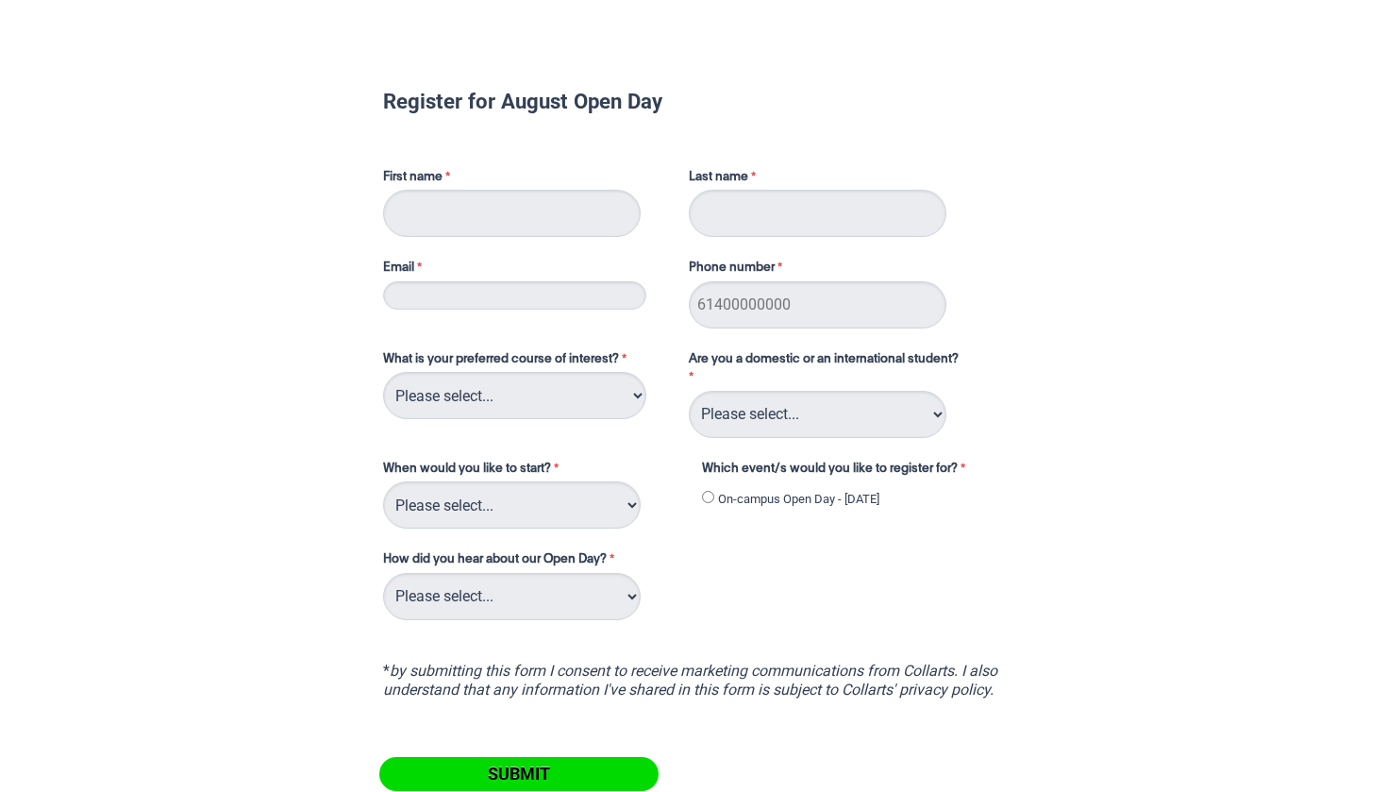
click at [767, 442] on div "What is your preferred course of interest? Please select... 2D Animation Acting…" at bounding box center [694, 478] width 636 height 292
select select "tfa_126"
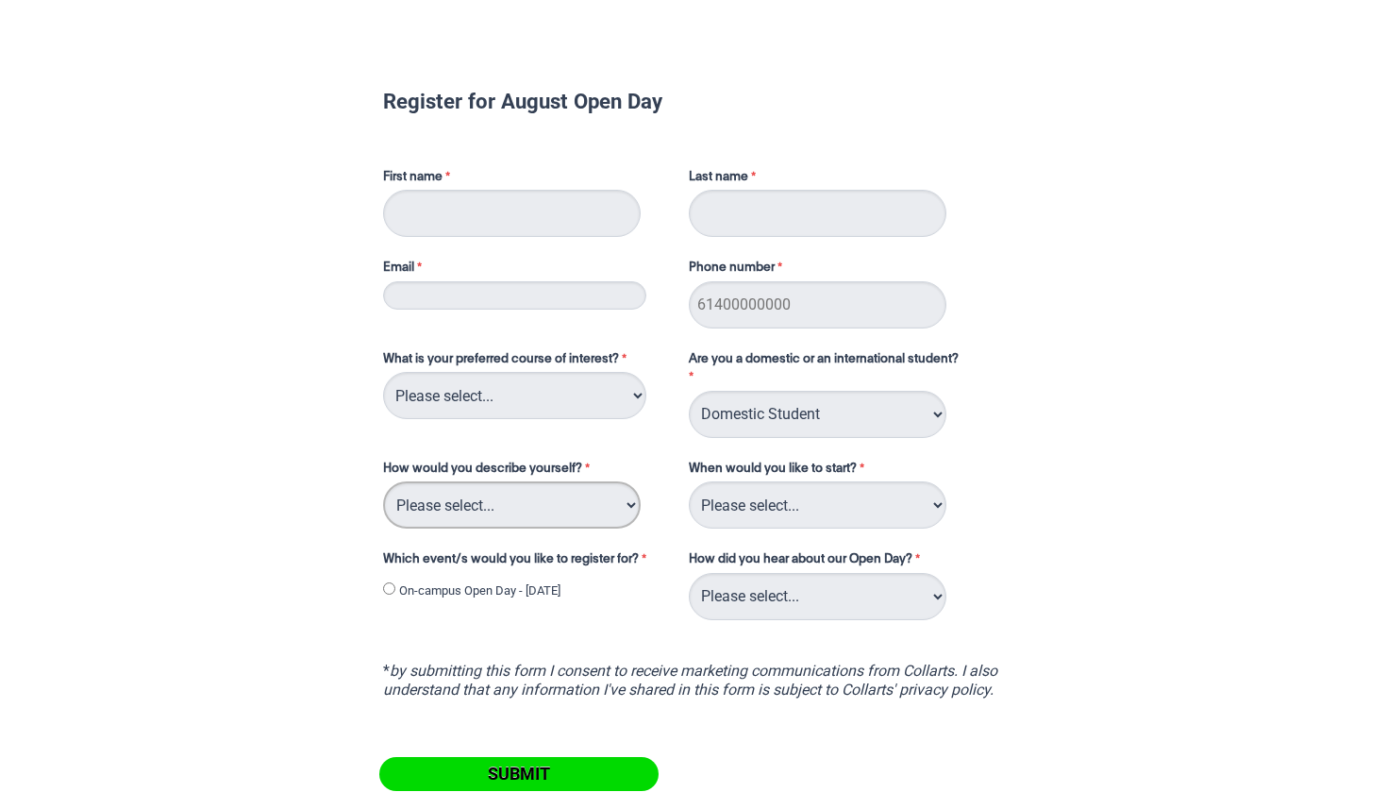
select select "tfa_71"
click at [754, 530] on div "What is your preferred course of interest? Please select... 2D Animation Acting…" at bounding box center [694, 478] width 636 height 292
click at [781, 617] on div "How did you hear about our Open Day? Please select... Career Advisor Career Exp…" at bounding box center [817, 584] width 273 height 77
select select "tfa_136"
select select "tfa_105"
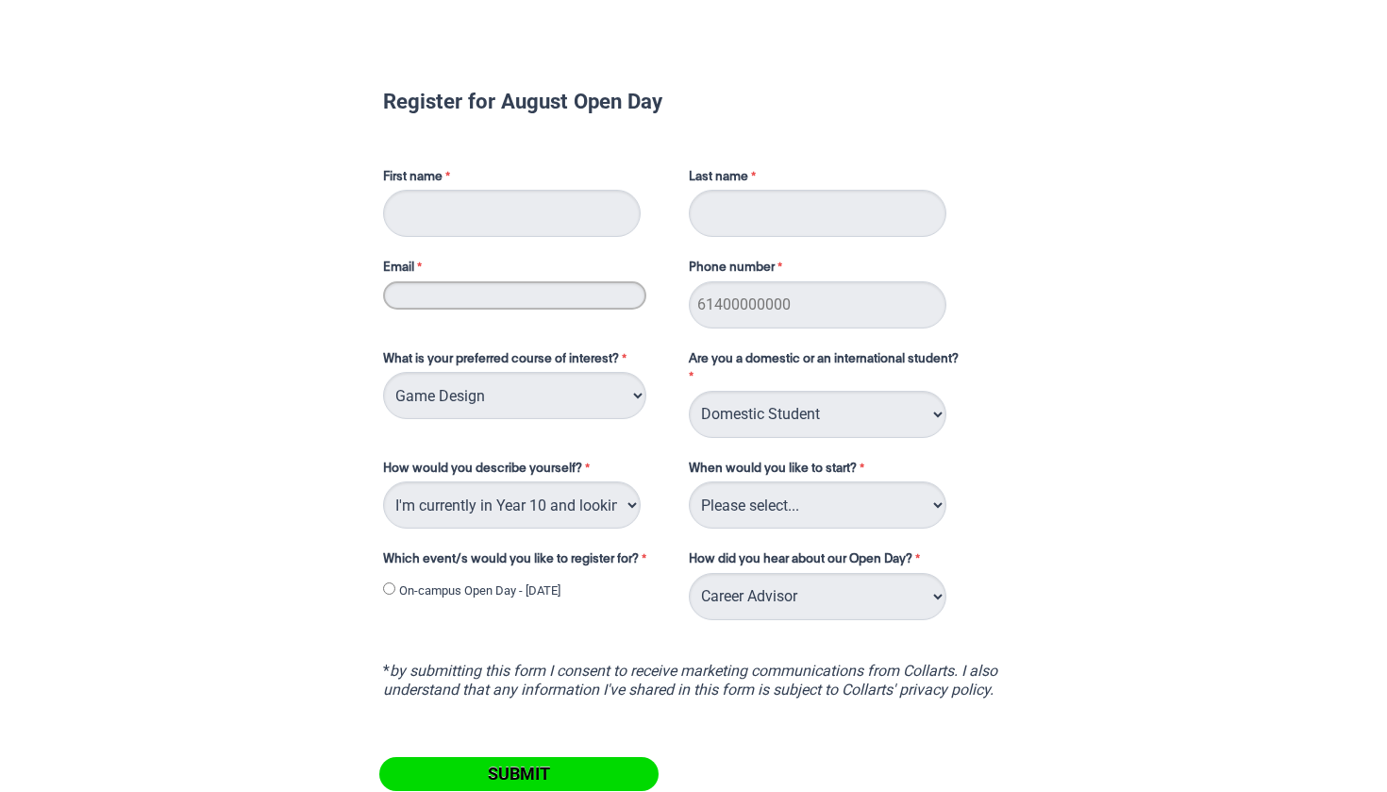
type input "[EMAIL_ADDRESS][DOMAIN_NAME]"
click at [919, 309] on input "Phone number" at bounding box center [818, 304] width 258 height 47
type input "0422976145"
click at [621, 208] on input "First name" at bounding box center [512, 213] width 258 height 47
click at [471, 229] on input "First name" at bounding box center [512, 213] width 258 height 47
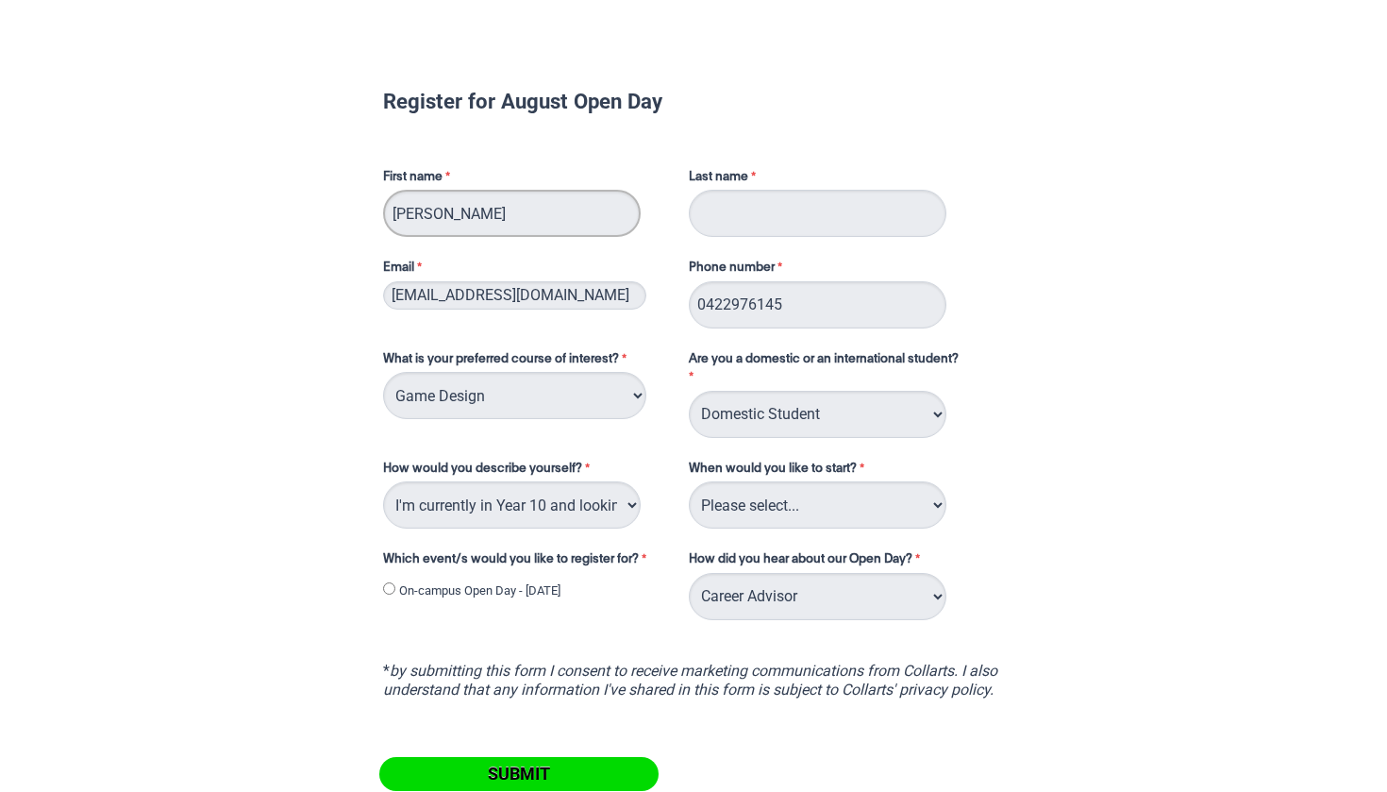
type input "[PERSON_NAME]"
click at [831, 186] on div "Last name" at bounding box center [817, 202] width 273 height 77
type input "[PERSON_NAME]"
click at [1061, 438] on div "Register for August Open Day First name [PERSON_NAME] Last name [PERSON_NAME] E…" at bounding box center [694, 476] width 1372 height 926
click at [526, 581] on label "On-campus Open Day - [DATE]" at bounding box center [479, 590] width 161 height 19
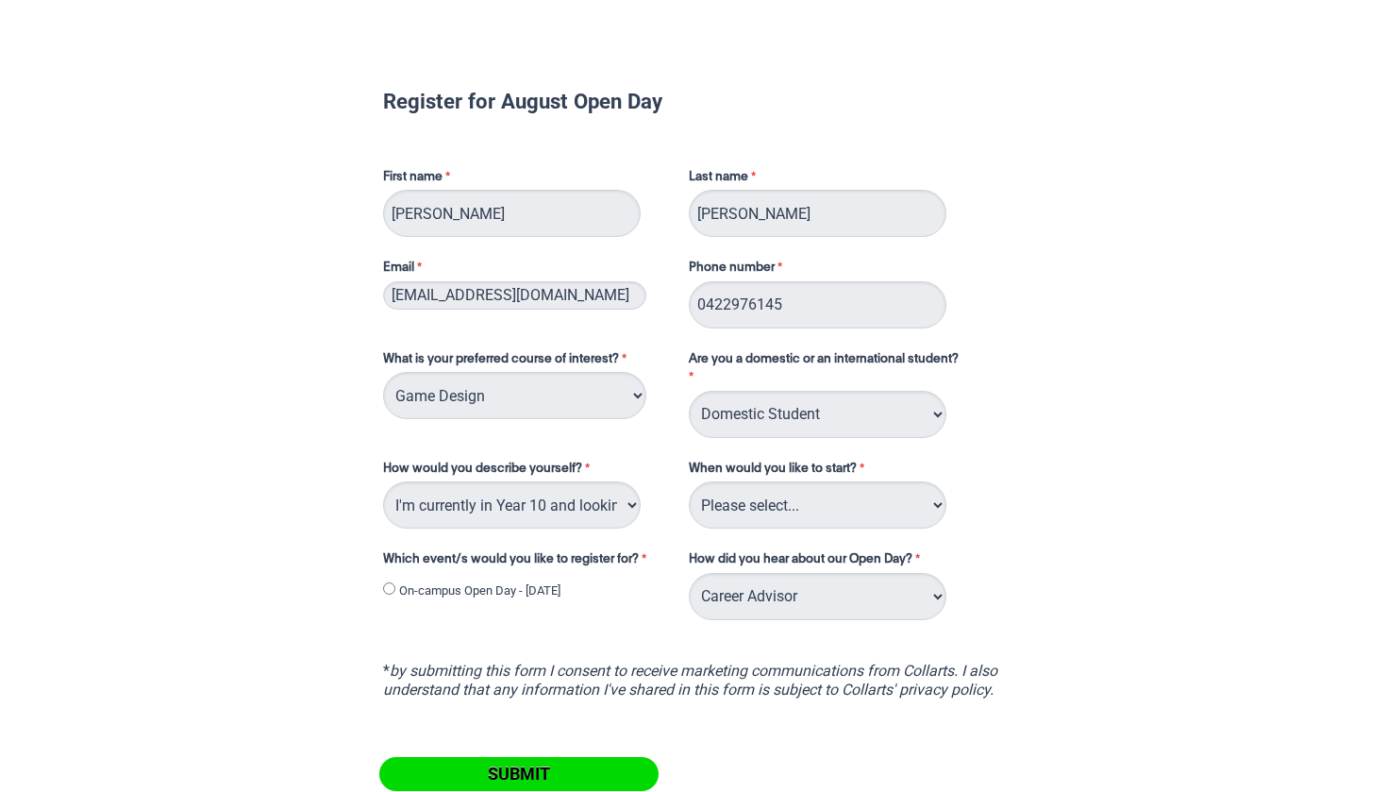
click at [395, 582] on input "On-campus Open Day - [DATE]" at bounding box center [389, 588] width 12 height 12
radio input "true"
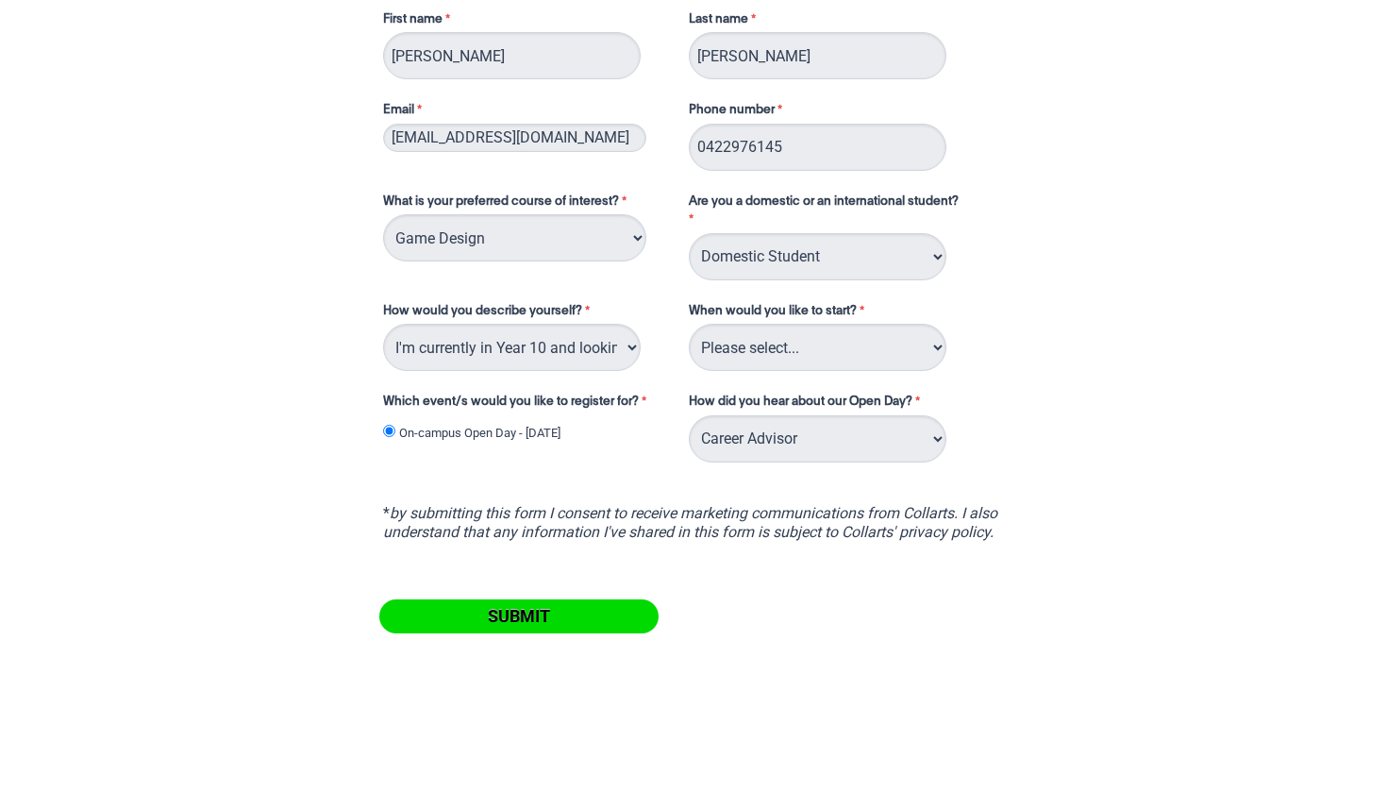
scroll to position [157, 0]
click at [496, 373] on div "How would you describe yourself? Please select... I've completed Year 12 I'm lo…" at bounding box center [527, 337] width 302 height 77
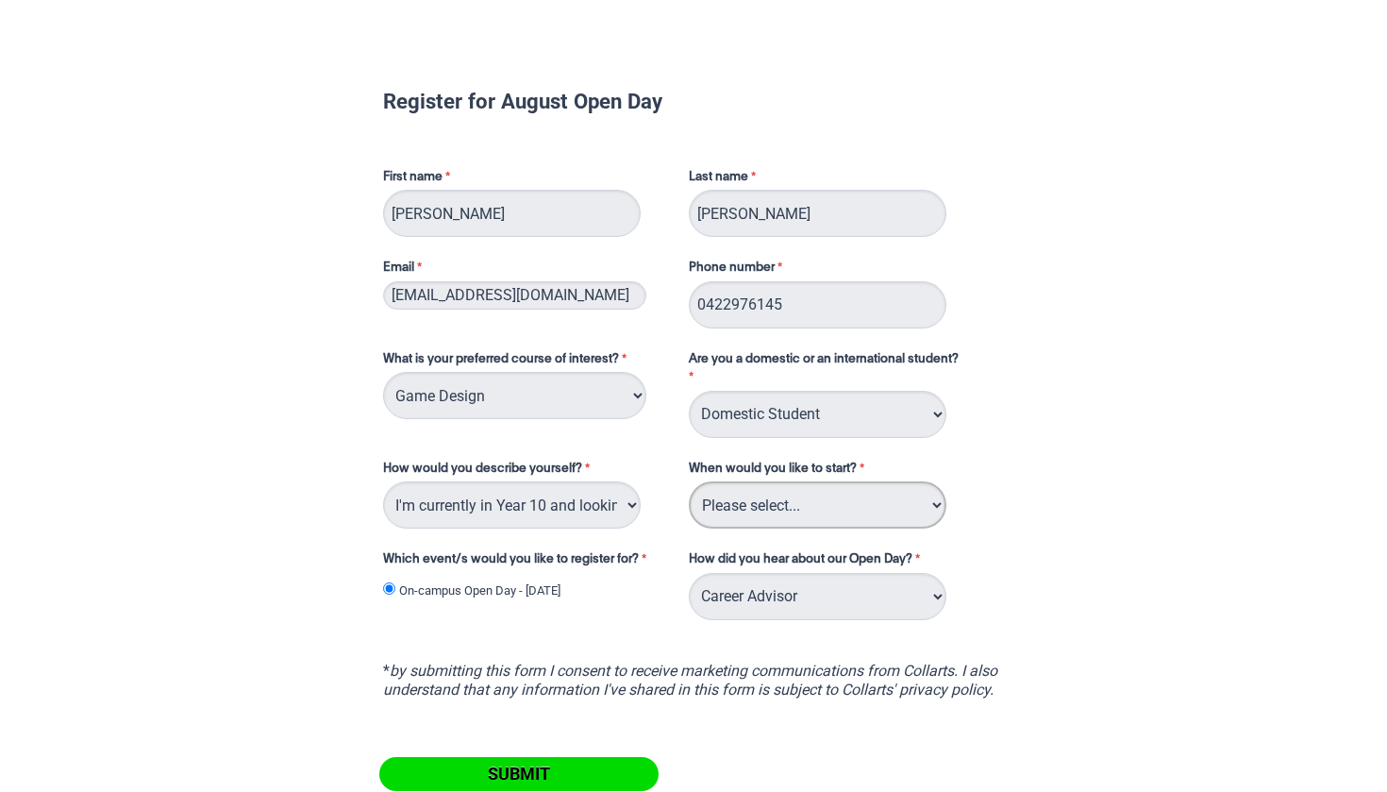
scroll to position [0, 0]
click at [896, 1] on html "Register for August Open Day First name [PERSON_NAME] Last name [PERSON_NAME] E…" at bounding box center [693, 475] width 1387 height 951
